Goal: Task Accomplishment & Management: Use online tool/utility

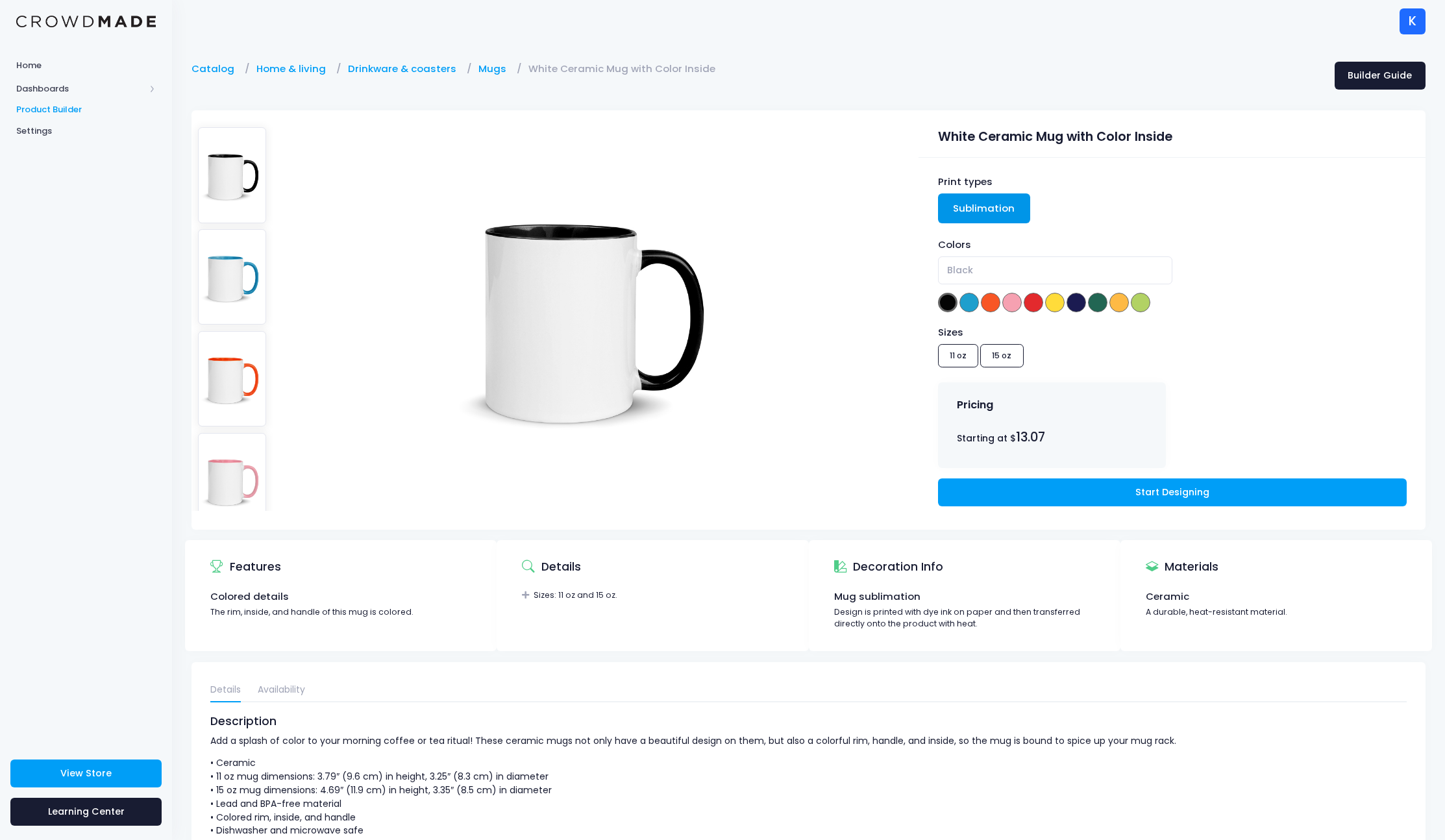
scroll to position [53, 1]
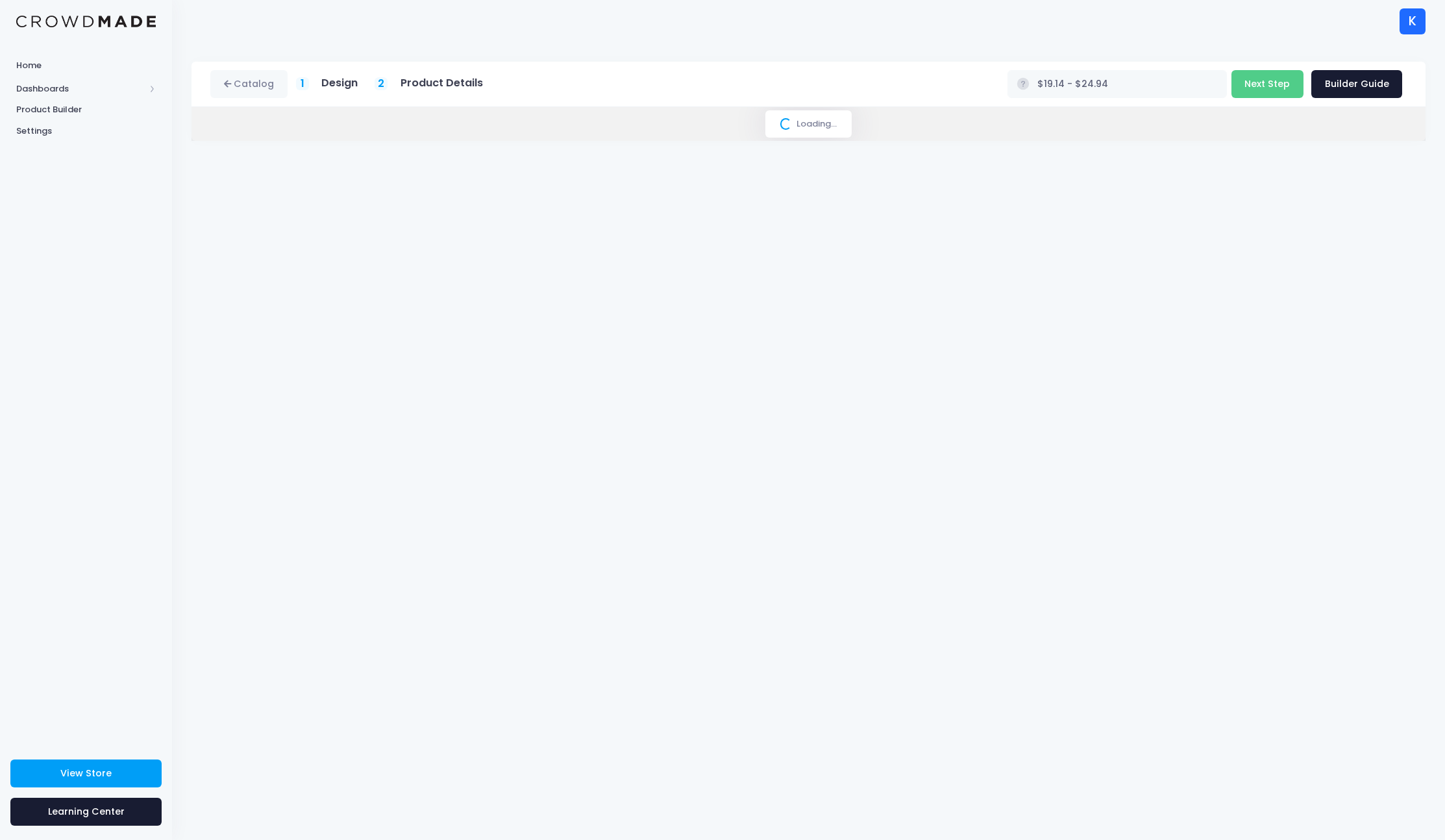
click at [108, 16] on img at bounding box center [86, 22] width 139 height 13
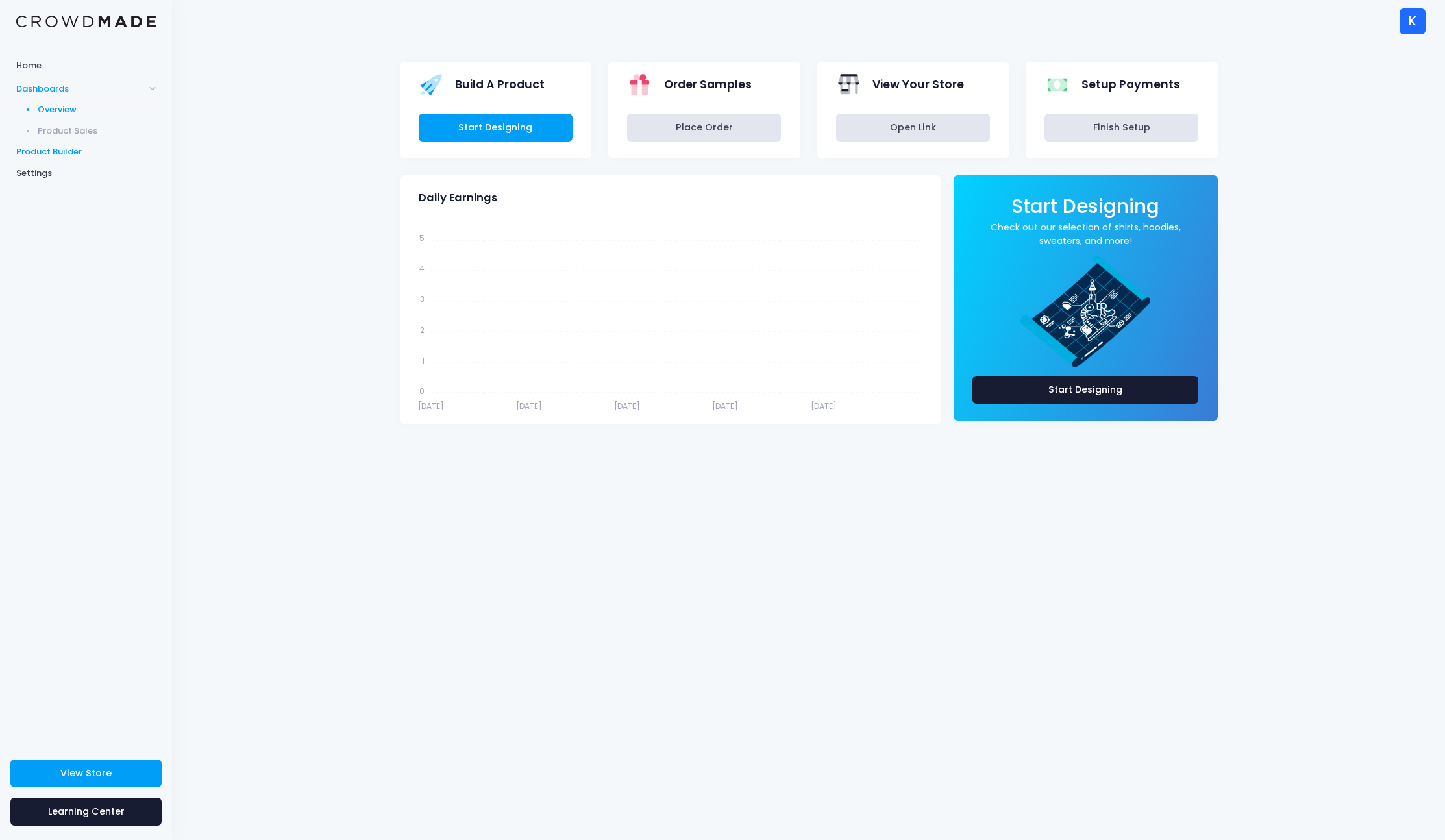
click at [75, 148] on span "Product Builder" at bounding box center [86, 152] width 139 height 13
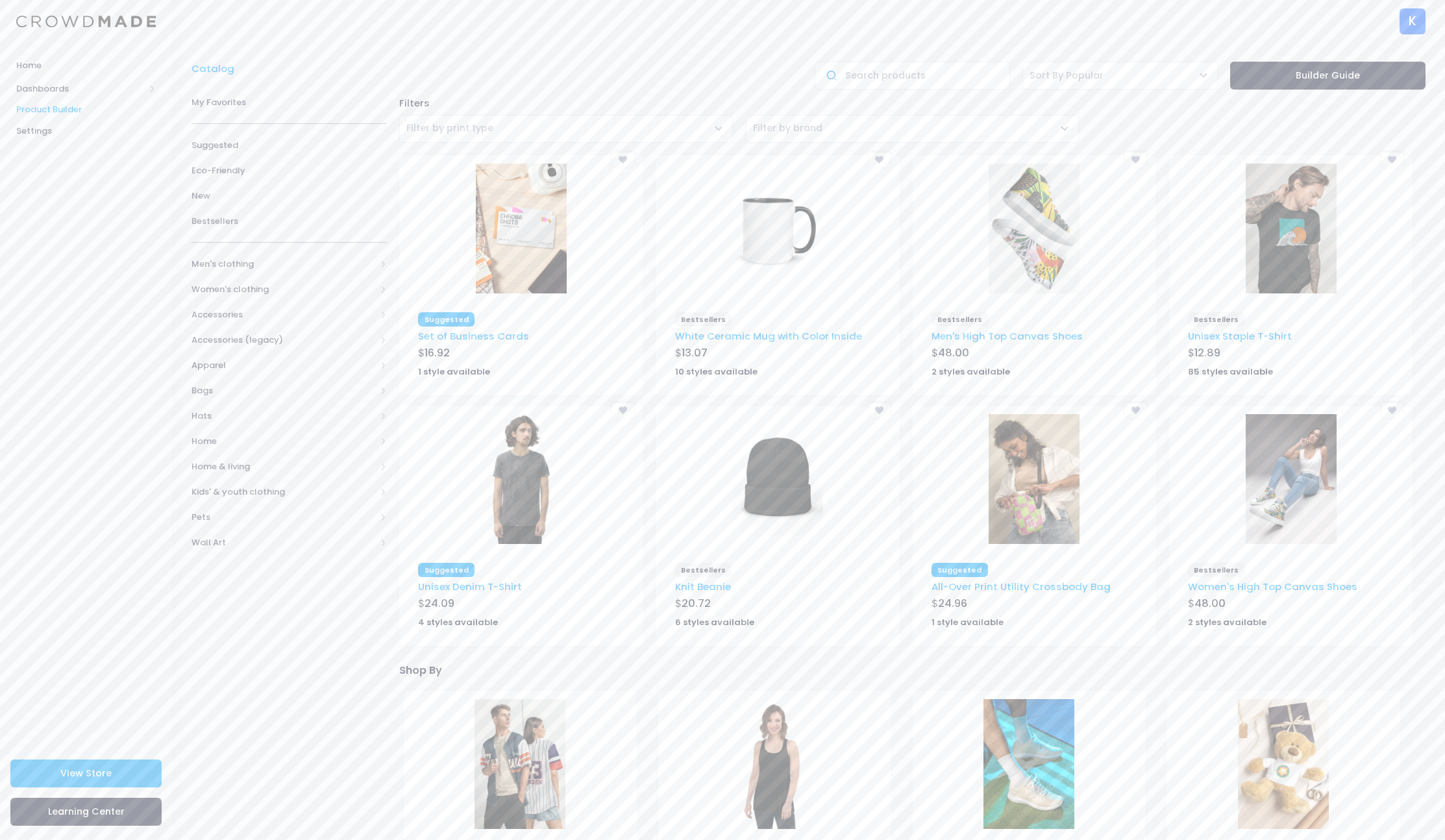
click at [1409, 24] on div "K" at bounding box center [1412, 21] width 26 height 26
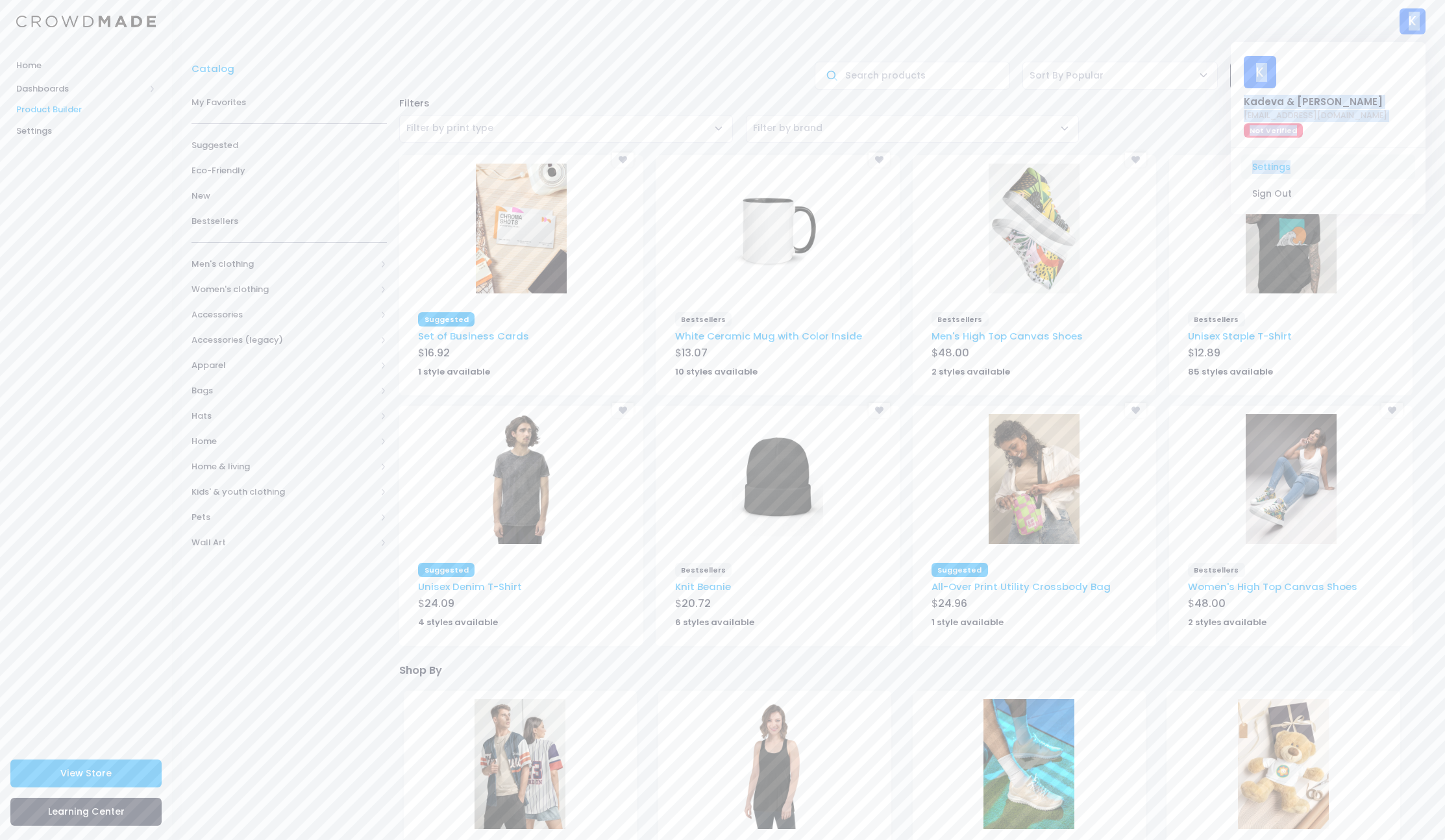
drag, startPoint x: 1354, startPoint y: 24, endPoint x: 1291, endPoint y: 126, distance: 119.9
click at [1291, 43] on div "K K Kadeva & Ken senegalkenneth@gmail.com Not Verified Settings Sign Out" at bounding box center [808, 21] width 1234 height 43
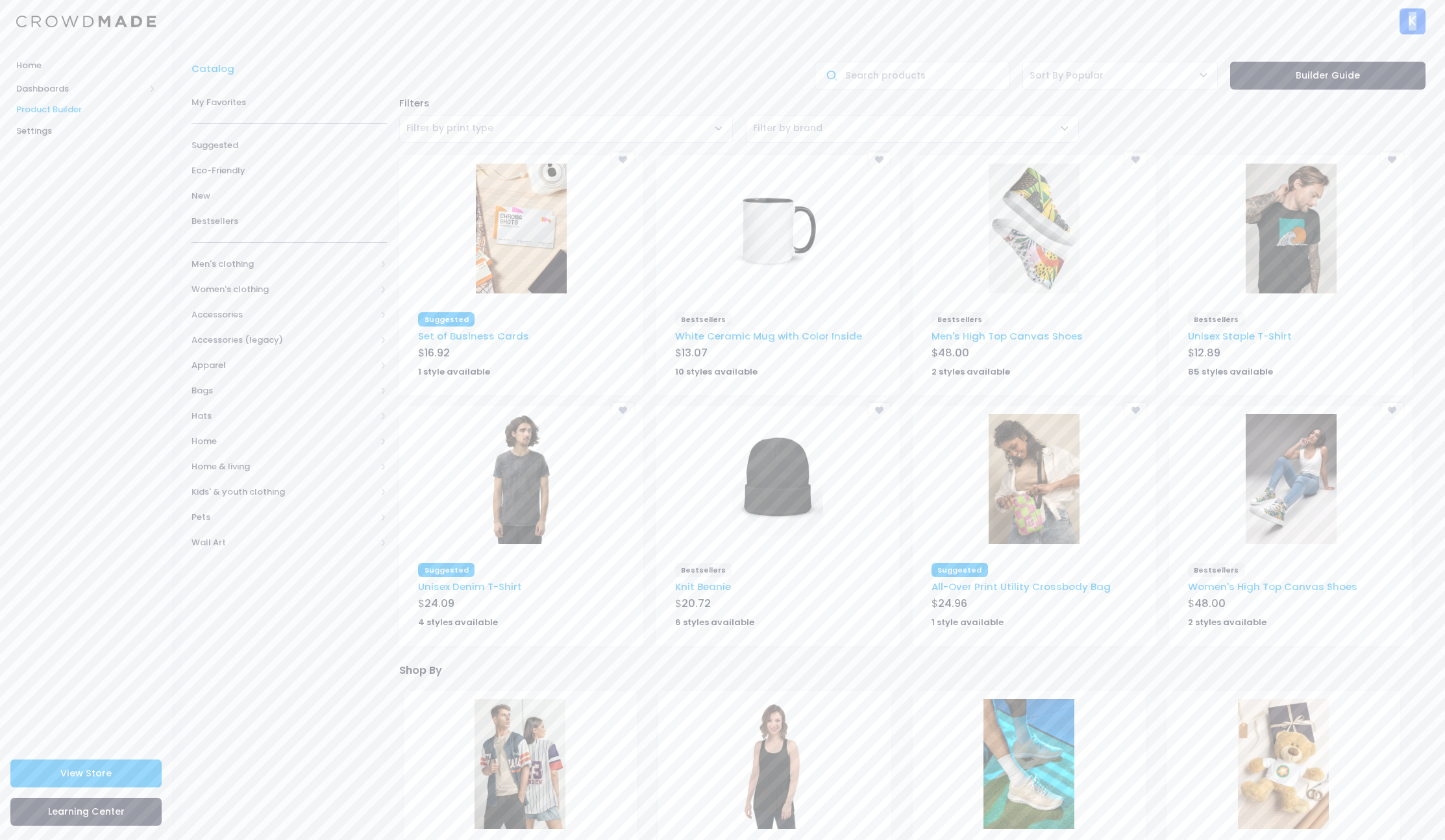
click at [1421, 15] on div "K" at bounding box center [1412, 21] width 26 height 26
click at [1337, 15] on div "K K Kadeva & Ken senegalkenneth@gmail.com Not Verified Settings Sign Out" at bounding box center [808, 21] width 1234 height 43
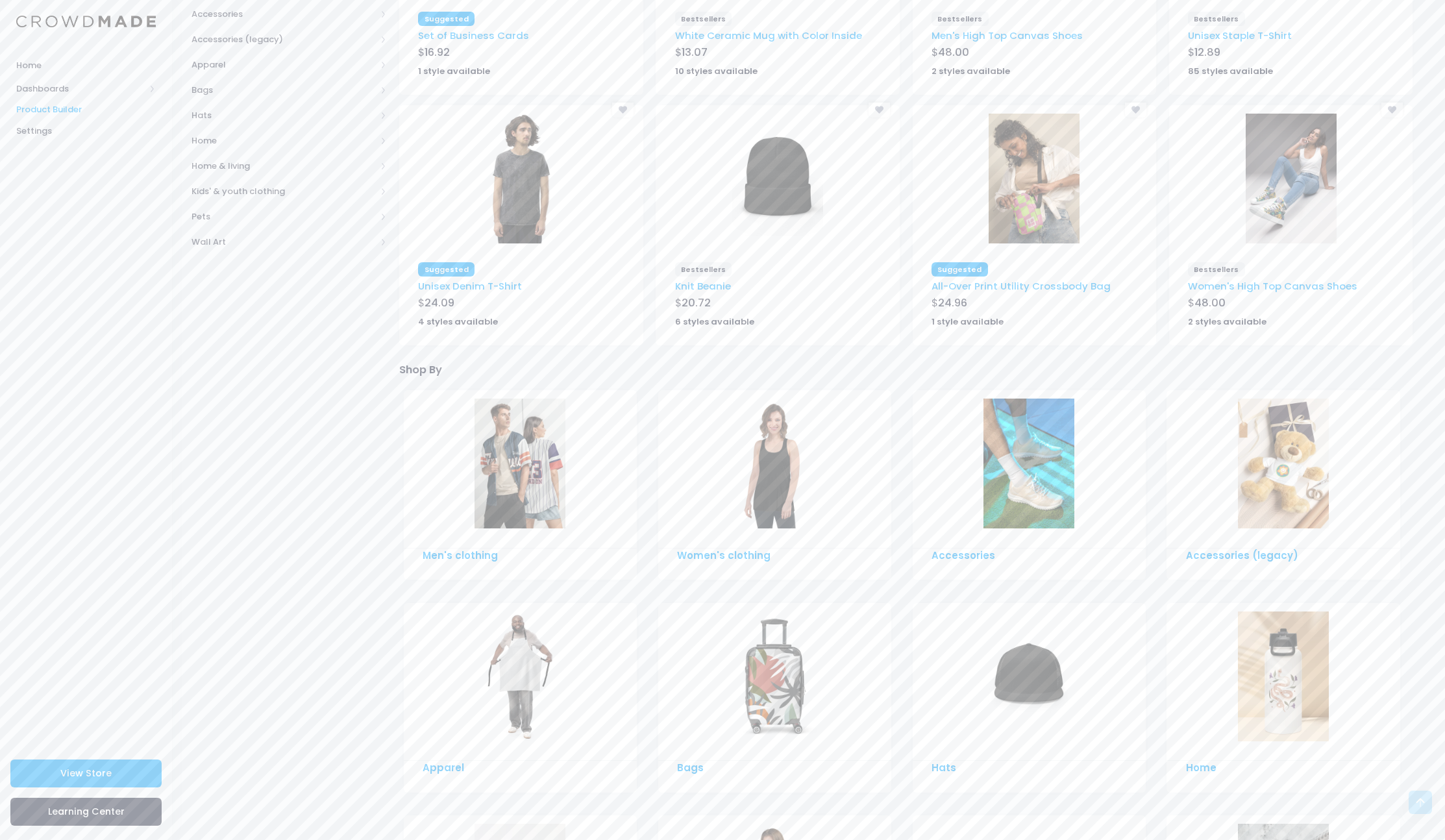
scroll to position [301, 0]
click at [1067, 504] on img at bounding box center [1029, 462] width 91 height 129
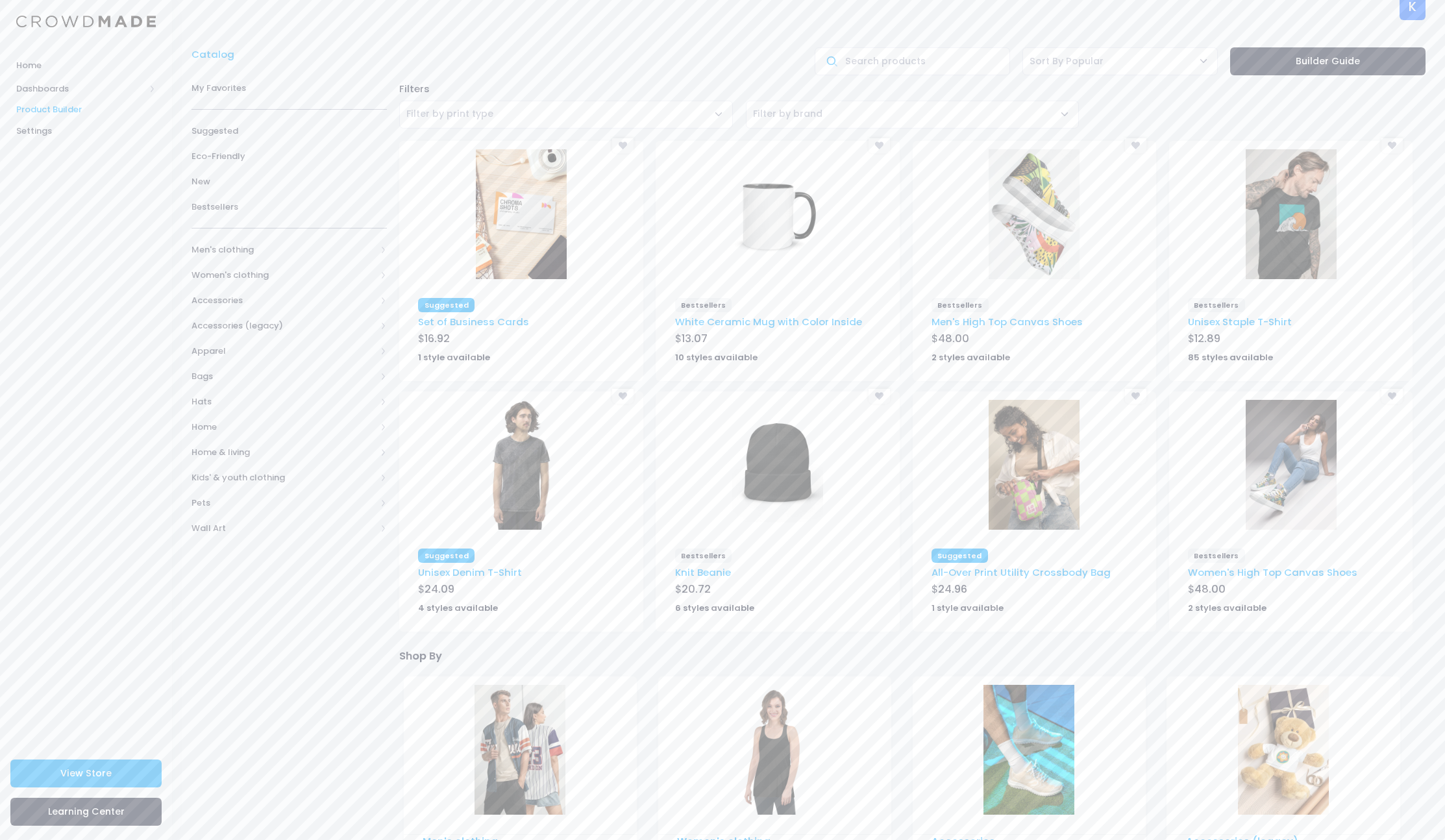
click at [1280, 236] on img at bounding box center [1291, 214] width 91 height 129
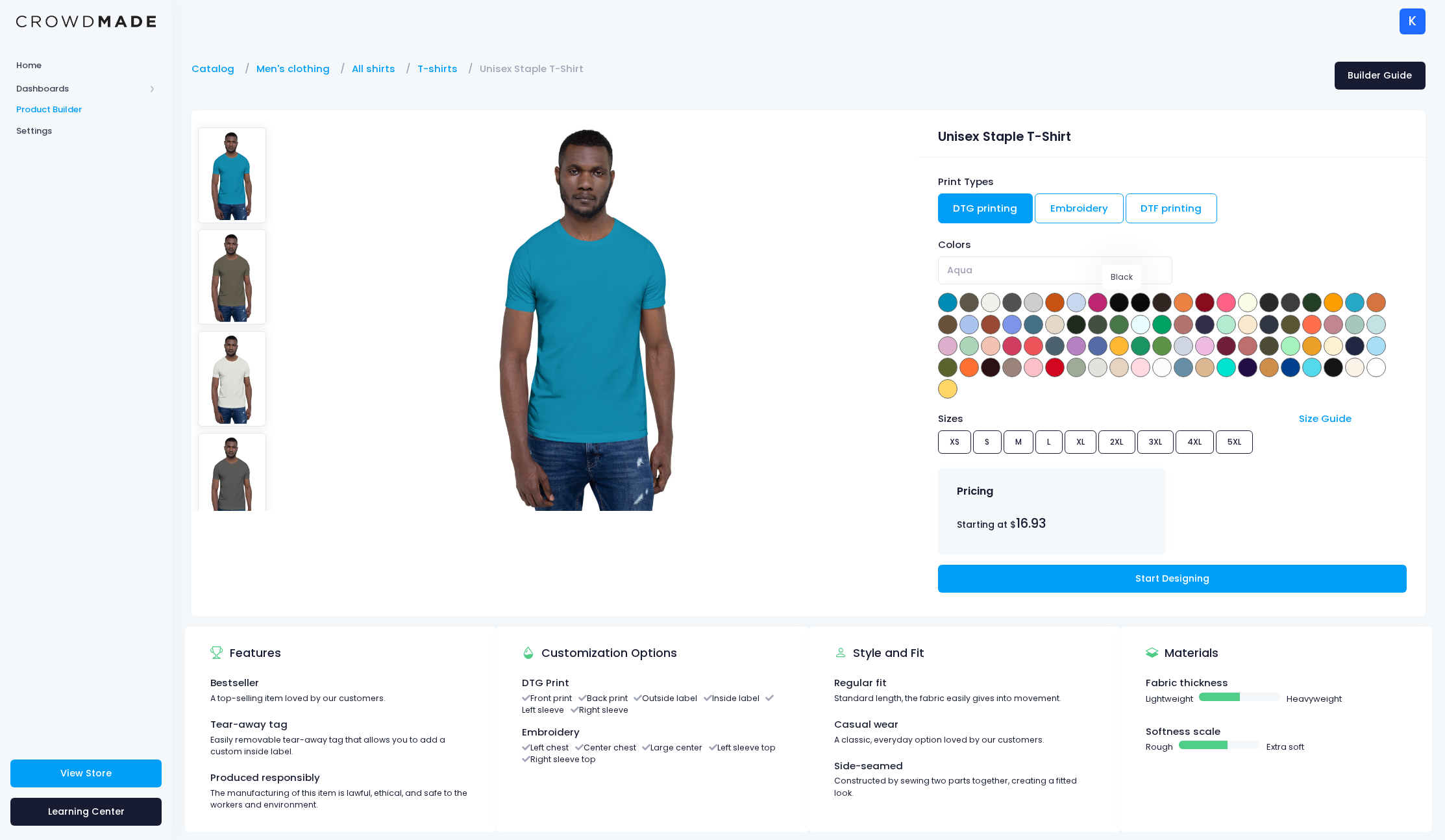
click at [1125, 301] on span at bounding box center [1119, 302] width 20 height 20
select select "Black"
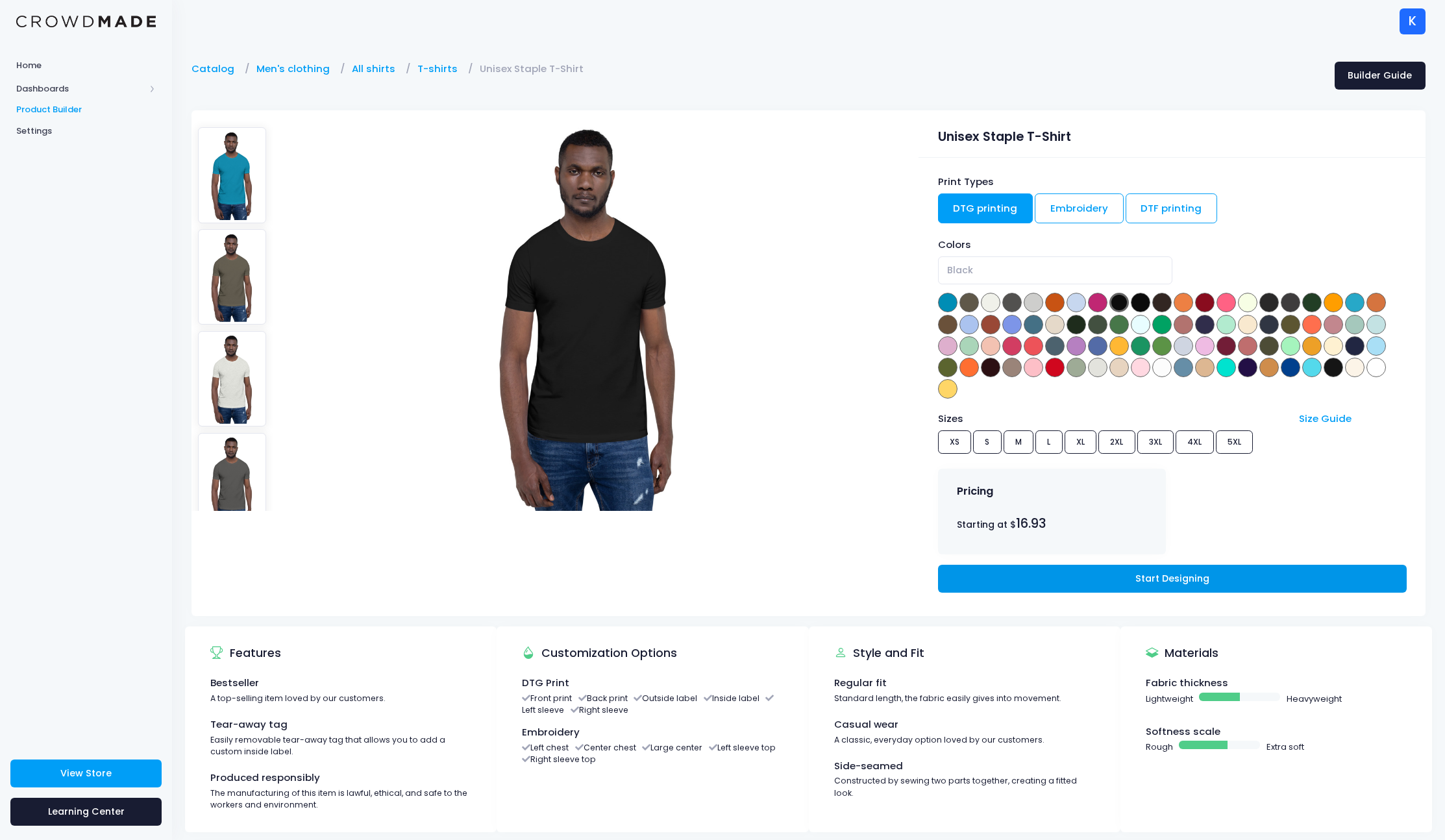
click at [1152, 583] on link "Start Designing" at bounding box center [1172, 578] width 469 height 28
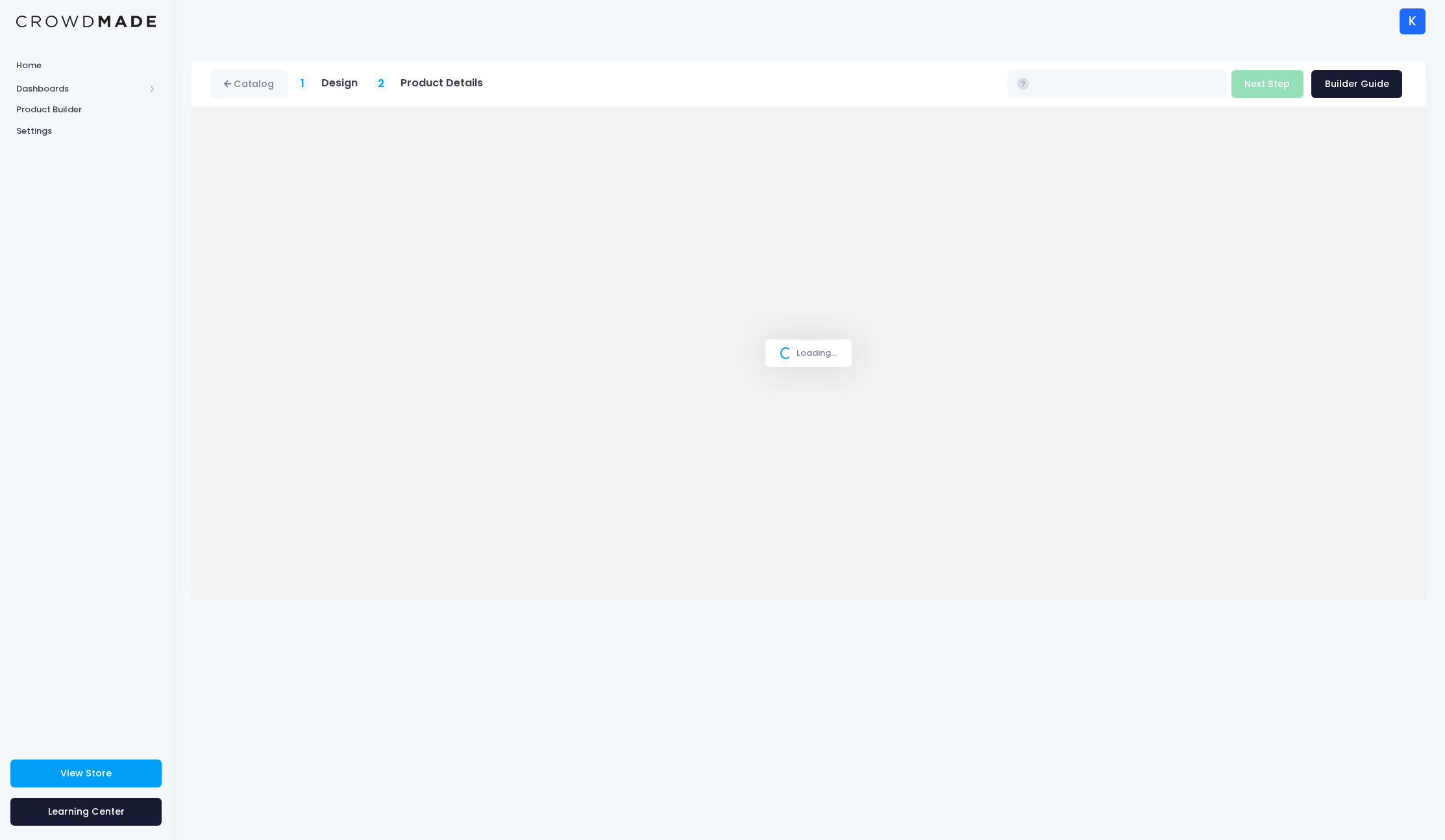
click at [1173, 719] on div "Catalog 1 Design 2 Product Details" at bounding box center [809, 441] width 1273 height 797
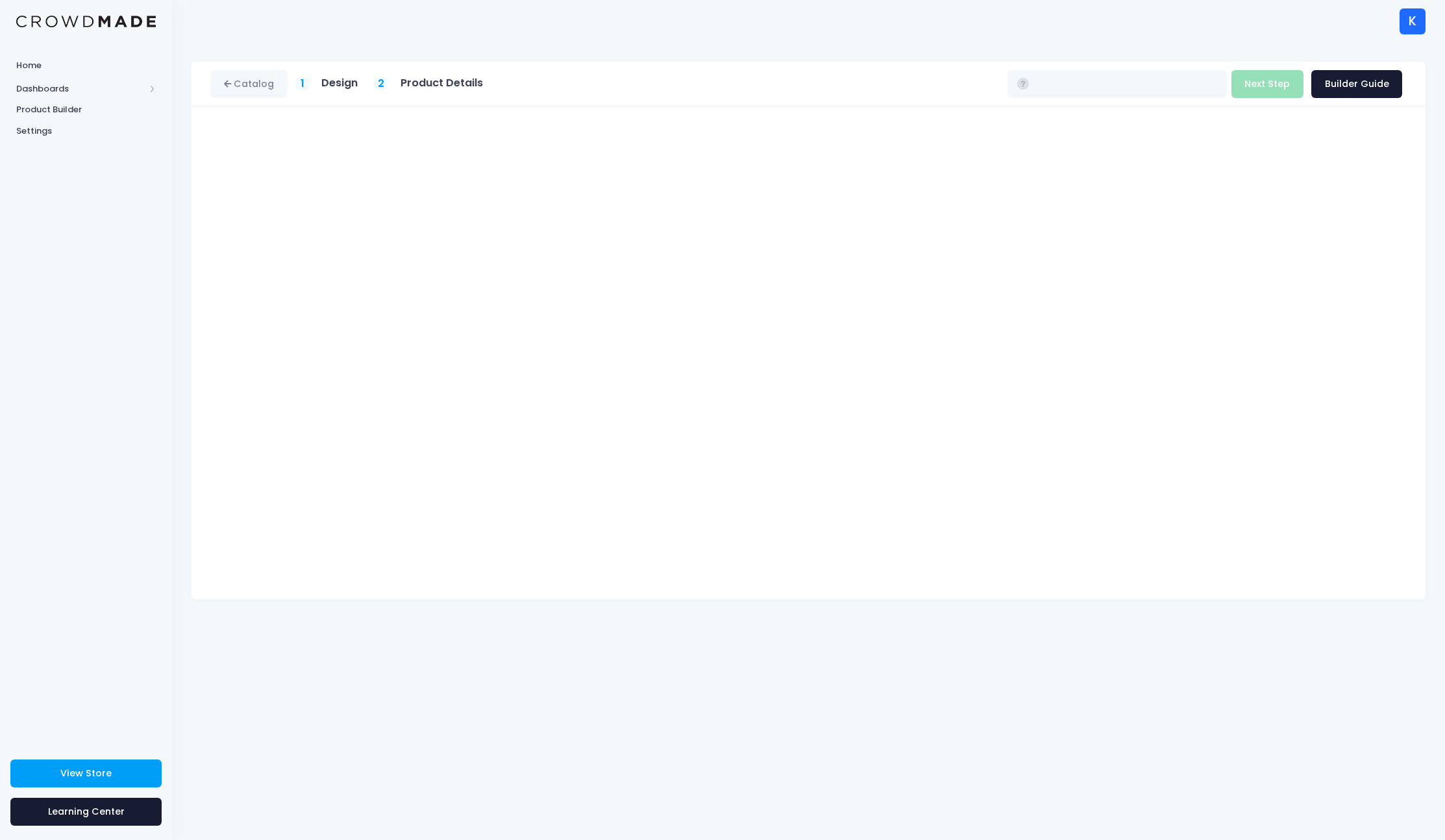
type input "$16.93 - $22.73"
